Goal: Task Accomplishment & Management: Manage account settings

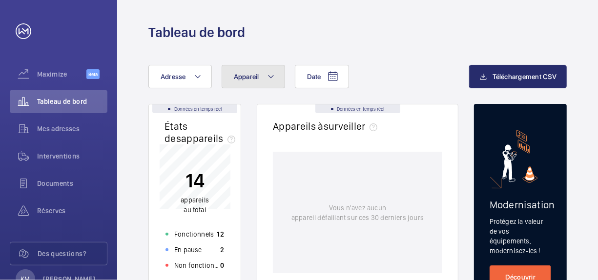
click at [269, 82] on mat-icon at bounding box center [271, 77] width 8 height 12
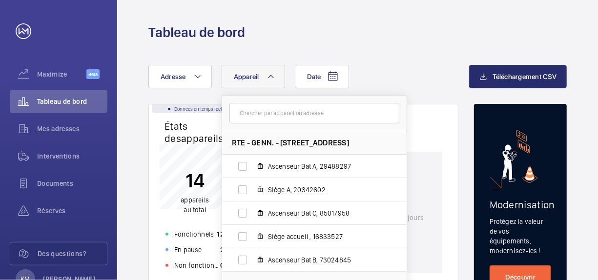
click at [349, 143] on span "RTE - GENN. - [STREET_ADDRESS]" at bounding box center [290, 143] width 117 height 10
click at [423, 80] on div "Date Adresse Appareil RTE - GENN. - [STREET_ADDRESS] Ascenseur Bat A, 29488297 …" at bounding box center [308, 76] width 321 height 23
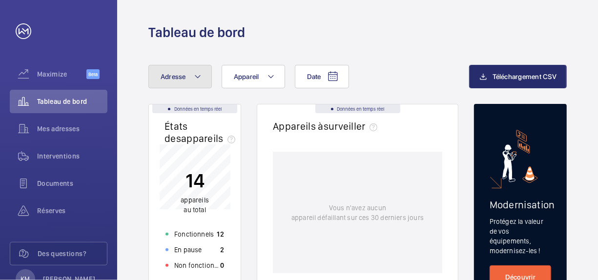
click at [205, 82] on button "Adresse" at bounding box center [179, 76] width 63 height 23
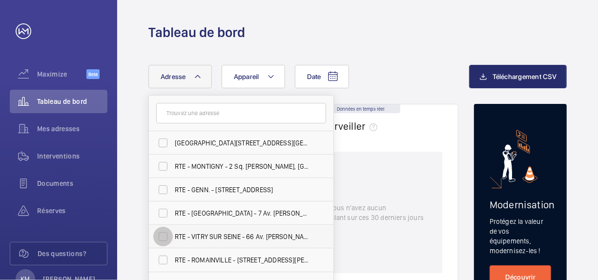
click at [163, 235] on input "RTE - VITRY SUR SEINE - 66 Av. [PERSON_NAME], [GEOGRAPHIC_DATA] 94200" at bounding box center [163, 237] width 20 height 20
checkbox input "true"
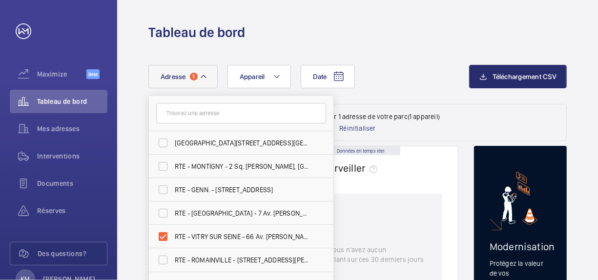
click at [402, 68] on div "Date Adresse [STREET_ADDRESS] 93200 [GEOGRAPHIC_DATA] - 2 Sq. [PERSON_NAME], [G…" at bounding box center [308, 76] width 321 height 23
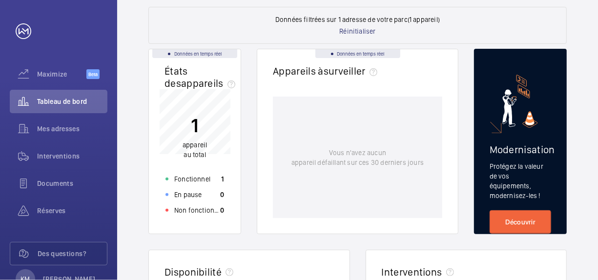
scroll to position [98, 0]
click at [311, 150] on p "Vous n'avez aucun appareil défaillant sur ces 30 derniers jours" at bounding box center [357, 157] width 132 height 20
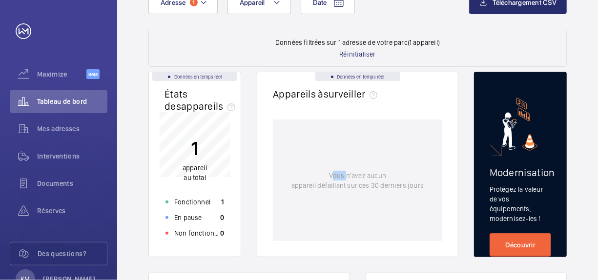
scroll to position [0, 0]
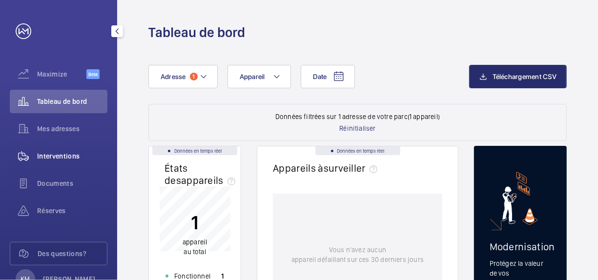
click at [35, 159] on wm-front-icon-button at bounding box center [23, 155] width 27 height 23
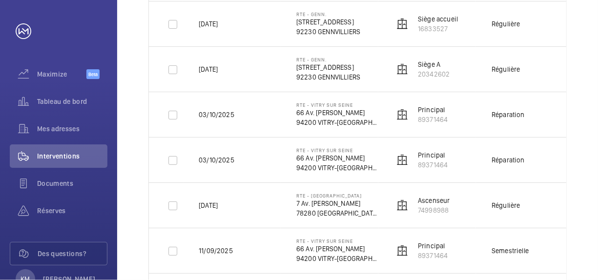
scroll to position [323, 0]
click at [338, 163] on p "94200 VITRY-[GEOGRAPHIC_DATA]" at bounding box center [337, 168] width 82 height 10
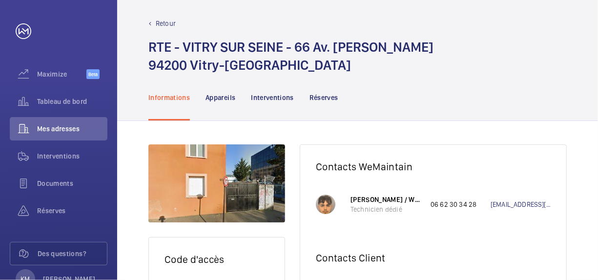
scroll to position [4, 0]
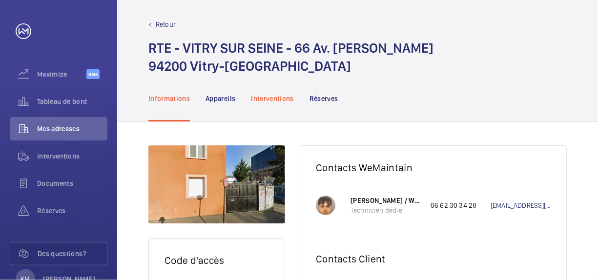
click at [262, 98] on p "Interventions" at bounding box center [272, 99] width 43 height 10
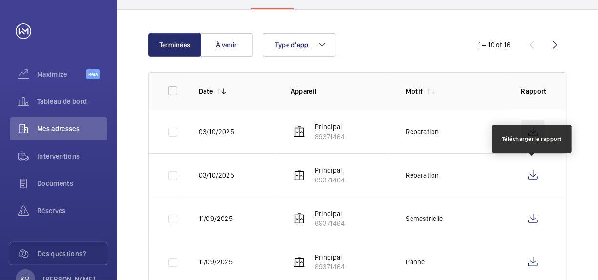
scroll to position [119, 0]
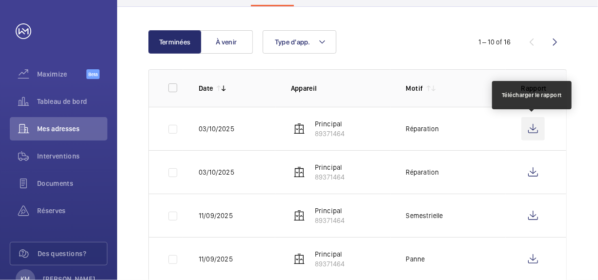
click at [534, 126] on wm-front-icon-button at bounding box center [532, 128] width 23 height 23
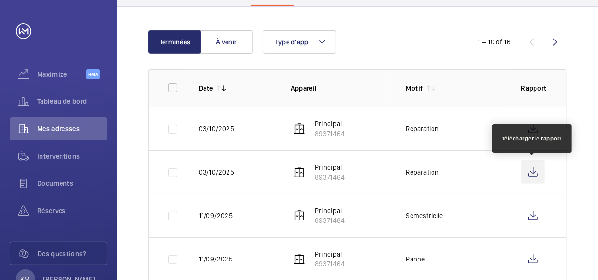
click at [531, 175] on wm-front-icon-button at bounding box center [532, 172] width 23 height 23
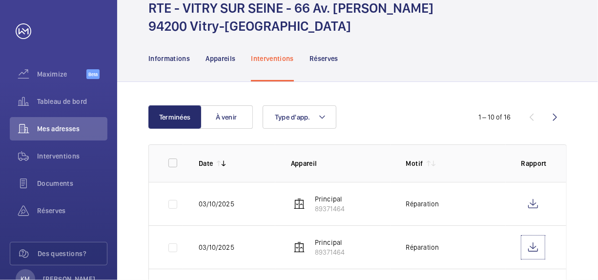
scroll to position [0, 0]
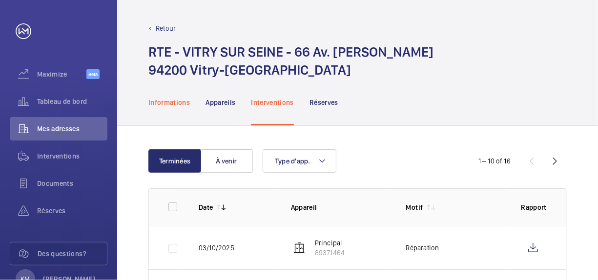
click at [171, 107] on p "Informations" at bounding box center [168, 103] width 41 height 10
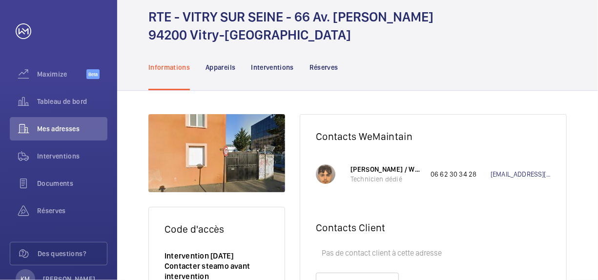
scroll to position [34, 0]
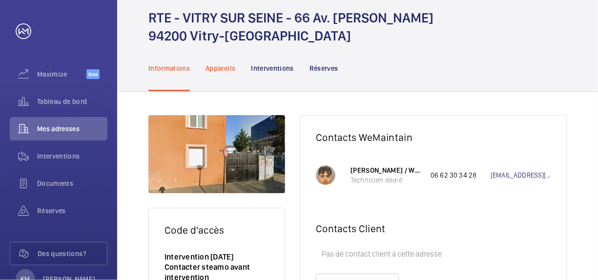
click at [225, 70] on p "Appareils" at bounding box center [220, 68] width 30 height 10
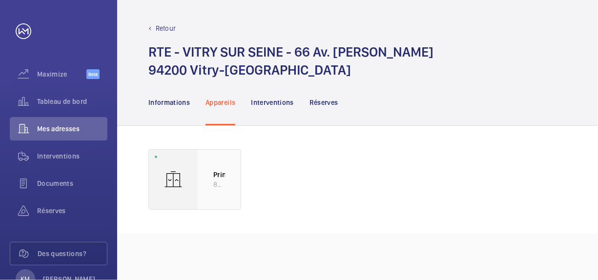
click at [200, 188] on div "Principal 89371464" at bounding box center [219, 180] width 43 height 60
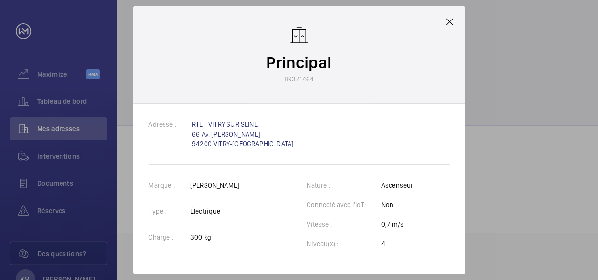
click at [446, 20] on mat-icon at bounding box center [449, 22] width 12 height 12
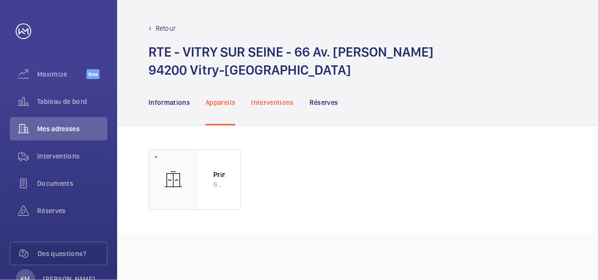
click at [272, 104] on p "Interventions" at bounding box center [272, 103] width 43 height 10
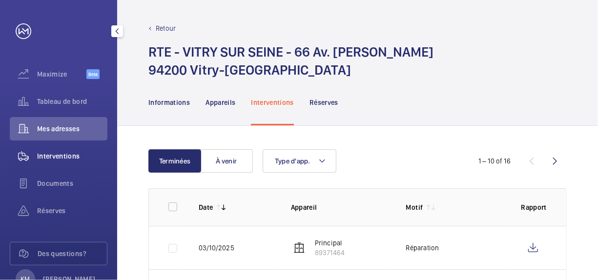
click at [62, 161] on div "Interventions" at bounding box center [59, 155] width 98 height 23
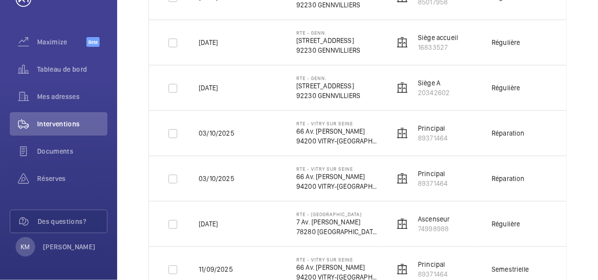
scroll to position [305, 0]
click at [408, 179] on wm-front-device-cell "Principal 89371464" at bounding box center [421, 178] width 54 height 20
click at [425, 178] on p "89371464" at bounding box center [433, 183] width 30 height 10
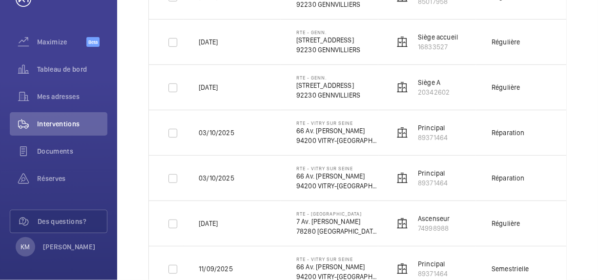
drag, startPoint x: 425, startPoint y: 177, endPoint x: 404, endPoint y: 178, distance: 21.0
click at [404, 178] on img at bounding box center [402, 178] width 12 height 12
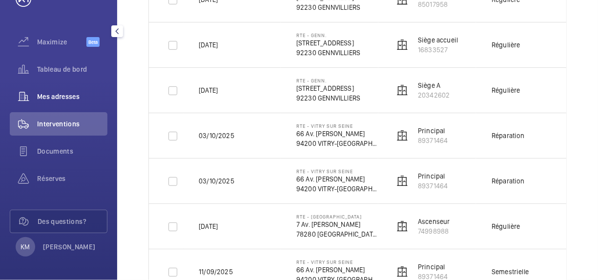
scroll to position [0, 0]
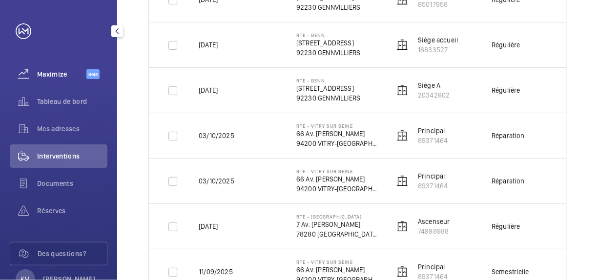
click at [65, 73] on span "Maximize" at bounding box center [61, 74] width 49 height 10
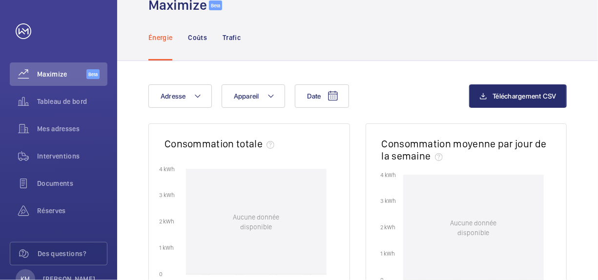
scroll to position [27, 0]
click at [43, 109] on div "Tableau de bord" at bounding box center [59, 101] width 98 height 23
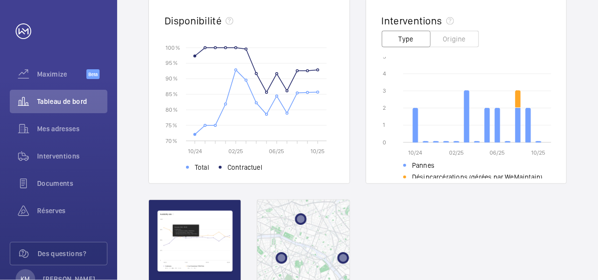
scroll to position [288, 0]
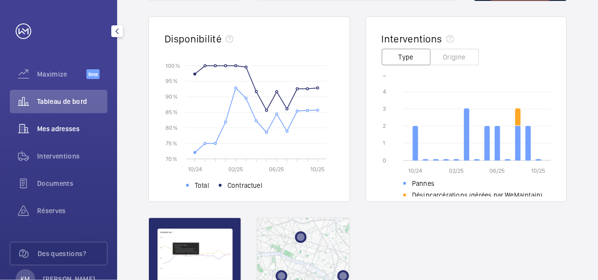
click at [58, 126] on span "Mes adresses" at bounding box center [72, 129] width 70 height 10
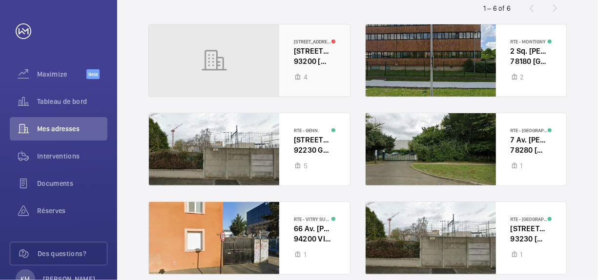
scroll to position [98, 0]
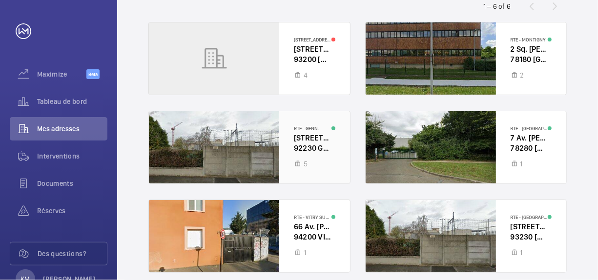
click at [277, 144] on div at bounding box center [249, 147] width 201 height 72
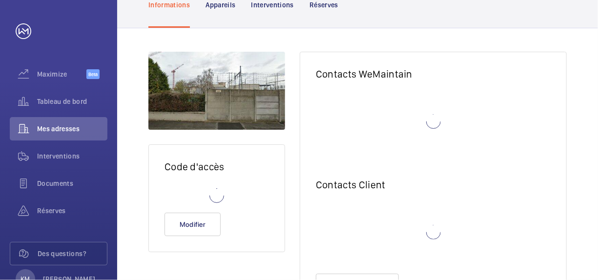
scroll to position [119, 0]
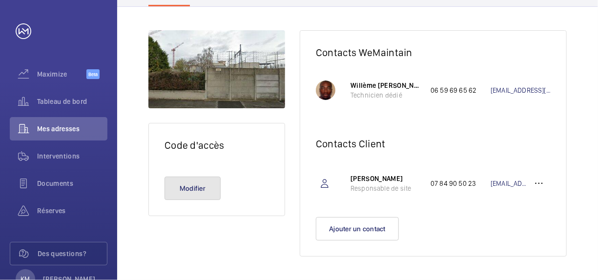
click at [201, 190] on button "Modifier" at bounding box center [192, 188] width 56 height 23
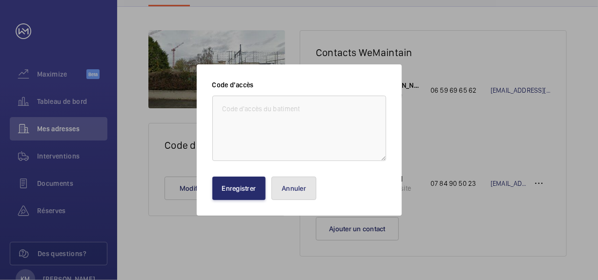
click at [294, 187] on button "Annuler" at bounding box center [293, 188] width 45 height 23
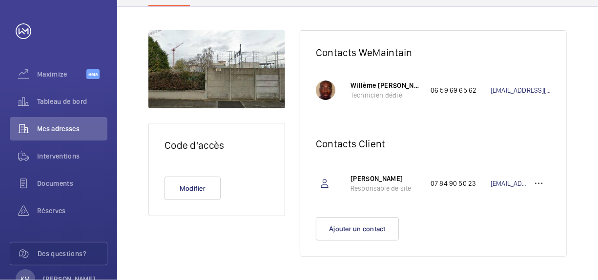
scroll to position [0, 0]
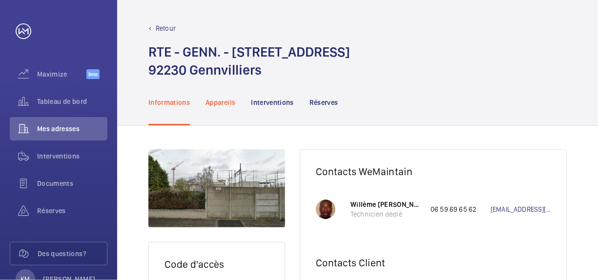
click at [233, 102] on p "Appareils" at bounding box center [220, 103] width 30 height 10
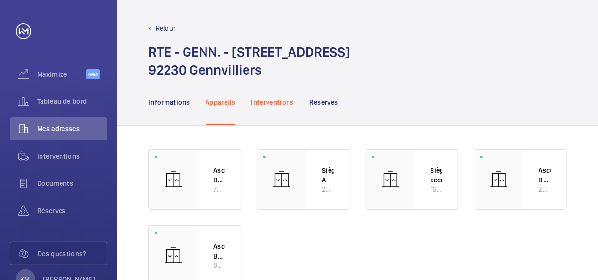
click at [266, 101] on p "Interventions" at bounding box center [272, 103] width 43 height 10
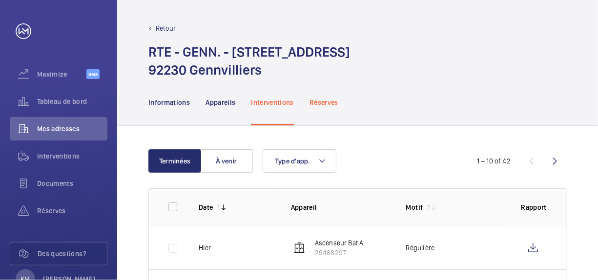
click at [321, 98] on p "Réserves" at bounding box center [323, 103] width 29 height 10
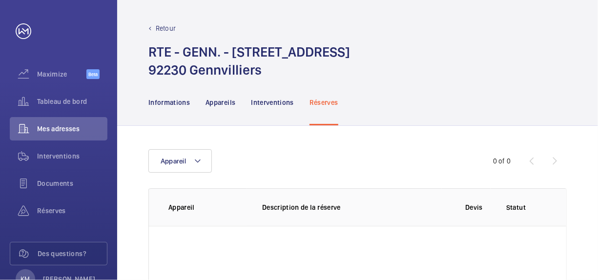
click at [162, 25] on p "Retour" at bounding box center [166, 28] width 20 height 10
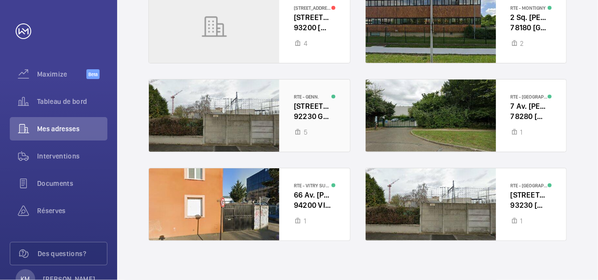
scroll to position [139, 0]
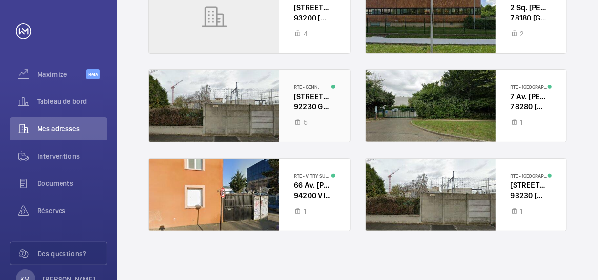
click at [269, 171] on div at bounding box center [249, 195] width 201 height 72
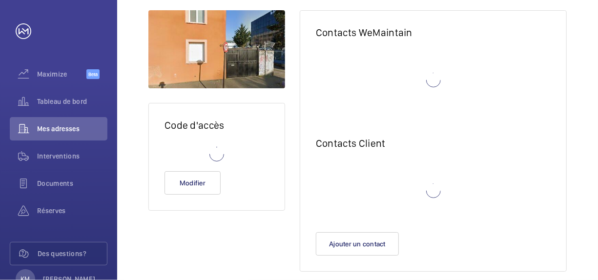
scroll to position [99, 0]
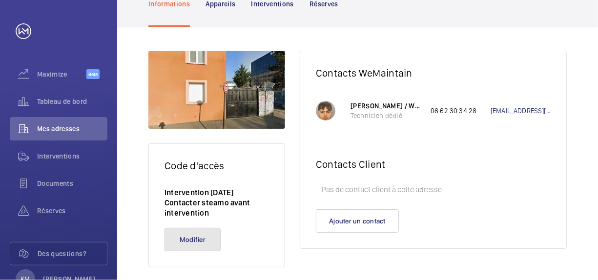
click at [195, 228] on button "Modifier" at bounding box center [192, 239] width 56 height 23
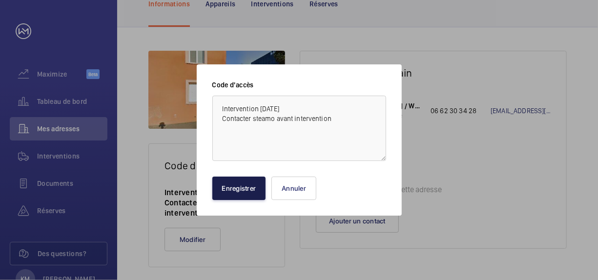
click at [260, 193] on button "Enregistrer" at bounding box center [239, 188] width 54 height 23
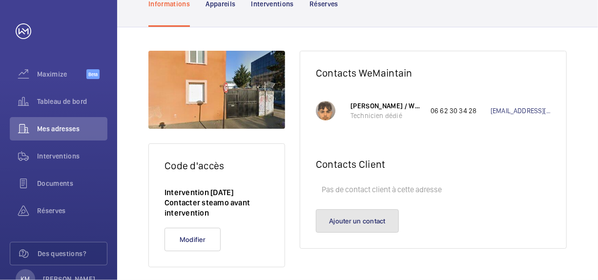
click at [375, 219] on button "Ajouter un contact" at bounding box center [357, 220] width 83 height 23
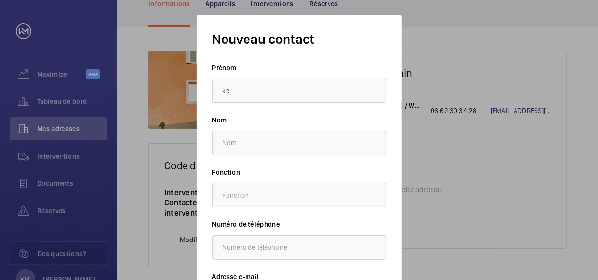
type input "[PERSON_NAME]"
type input "MANSCOUR"
type input "0784905023"
type input "[EMAIL_ADDRESS][DOMAIN_NAME]"
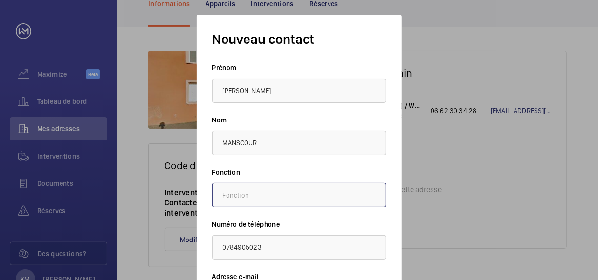
click at [295, 193] on input "text" at bounding box center [299, 195] width 174 height 24
type input "Responsable de site"
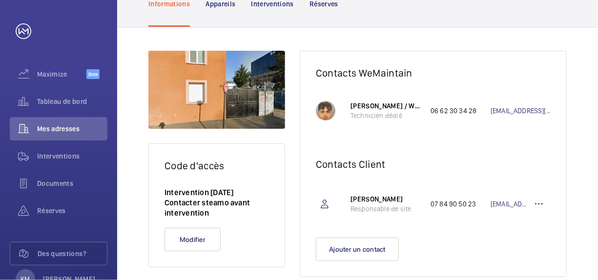
click at [199, 8] on nav "Informations Appareils Interventions Réserves" at bounding box center [243, 3] width 190 height 46
click at [208, 7] on p "Appareils" at bounding box center [220, 4] width 30 height 10
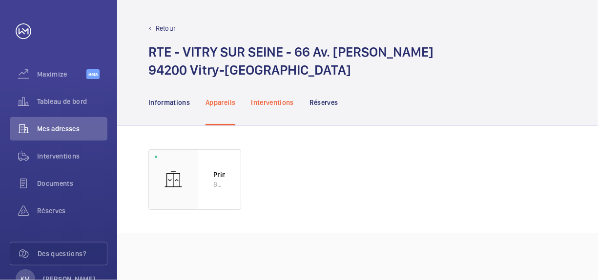
click at [261, 97] on div "Interventions" at bounding box center [272, 102] width 43 height 46
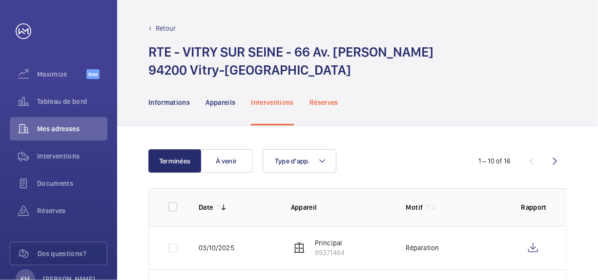
click at [317, 104] on p "Réserves" at bounding box center [323, 103] width 29 height 10
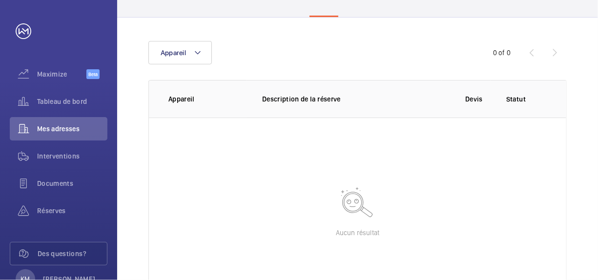
scroll to position [154, 0]
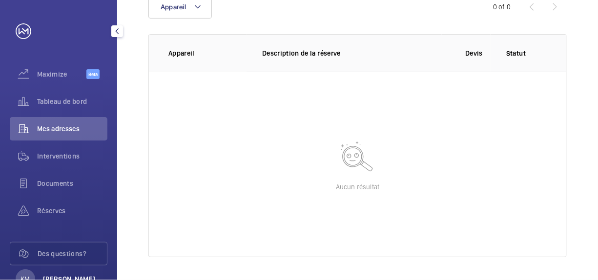
click at [59, 274] on p "[PERSON_NAME]" at bounding box center [69, 279] width 53 height 10
